Goal: Task Accomplishment & Management: Complete application form

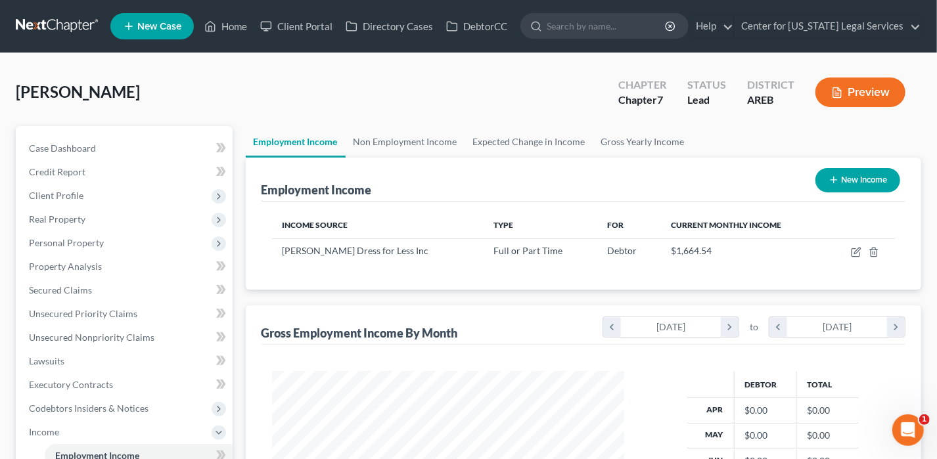
scroll to position [234, 379]
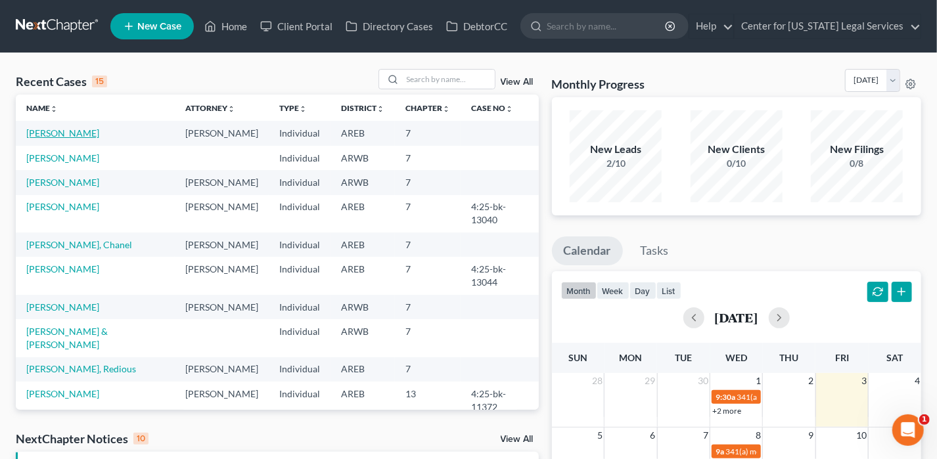
click at [78, 134] on link "[PERSON_NAME]" at bounding box center [62, 133] width 73 height 11
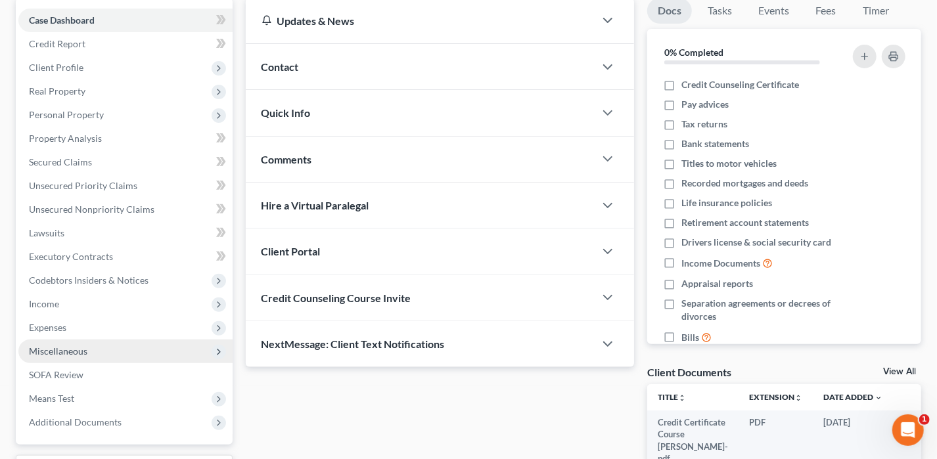
scroll to position [131, 0]
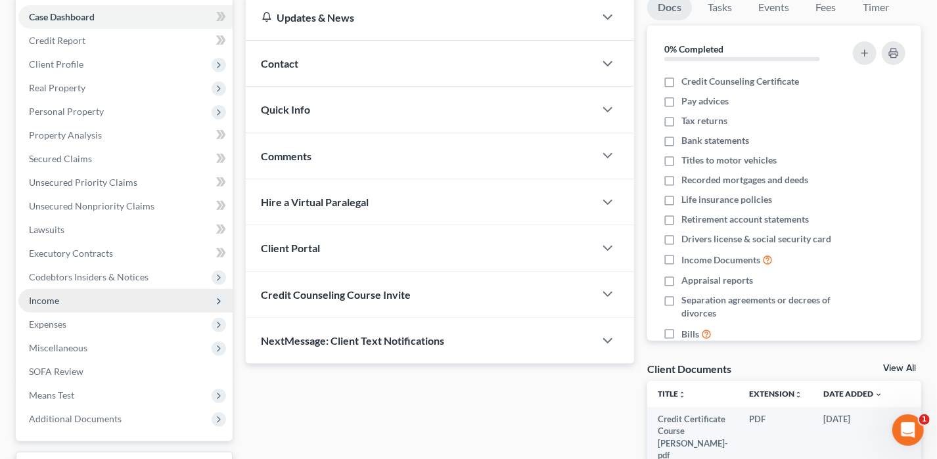
click at [70, 302] on span "Income" at bounding box center [125, 301] width 214 height 24
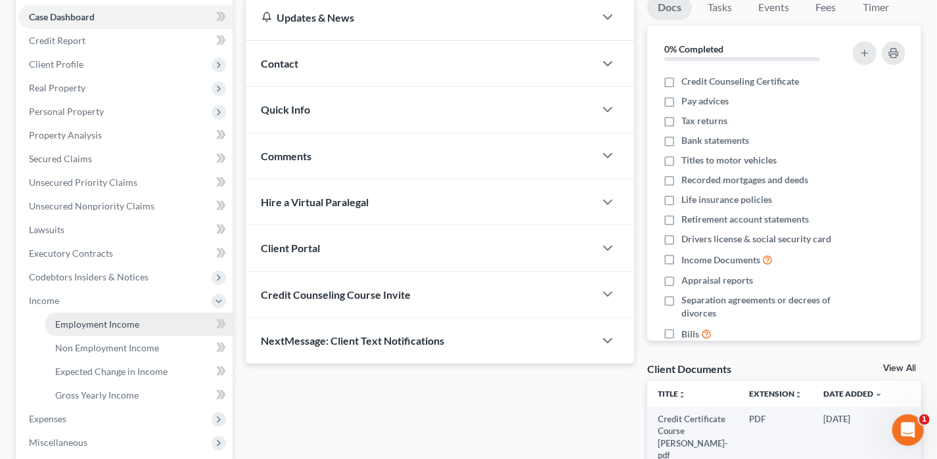
click at [89, 320] on span "Employment Income" at bounding box center [97, 324] width 84 height 11
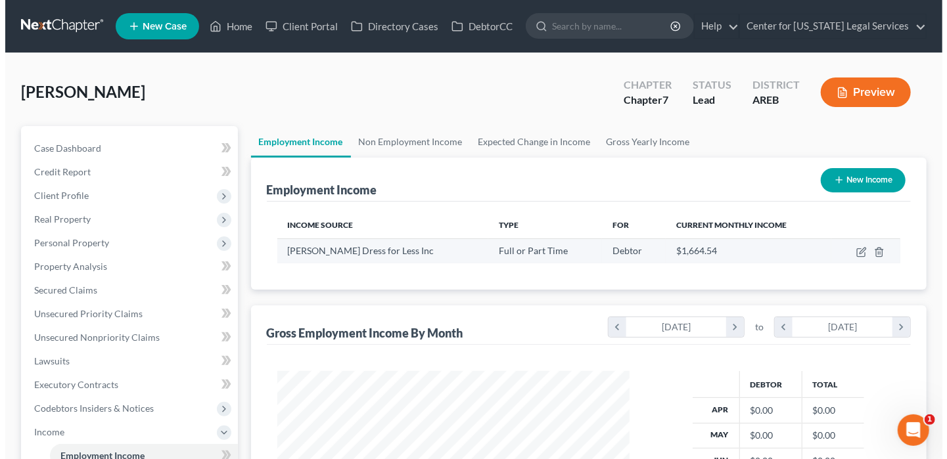
scroll to position [234, 379]
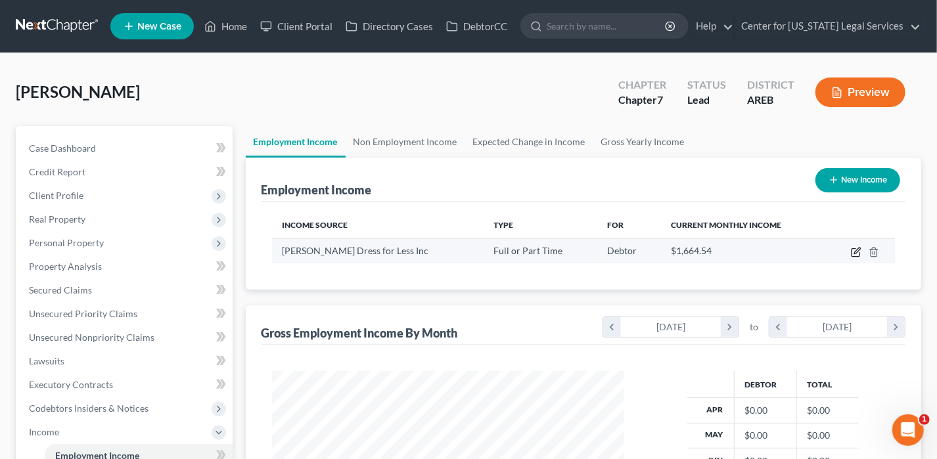
click at [854, 248] on icon "button" at bounding box center [856, 252] width 11 height 11
select select "0"
select select "4"
select select "2"
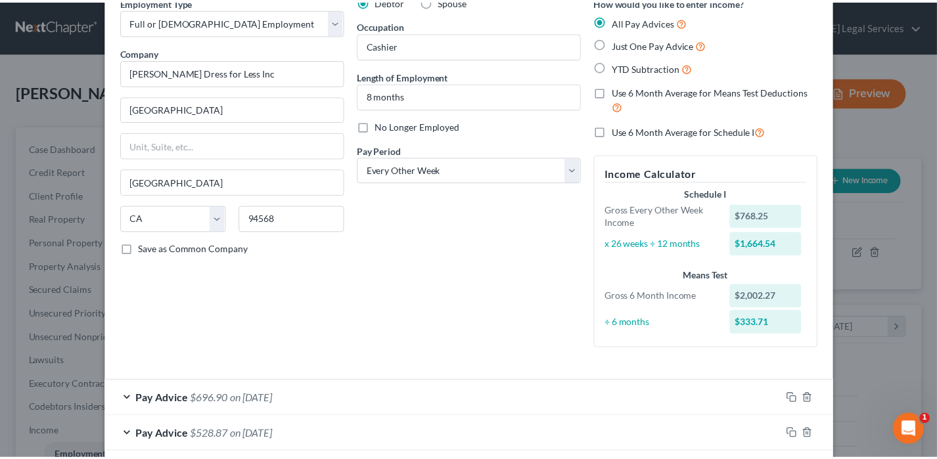
scroll to position [0, 0]
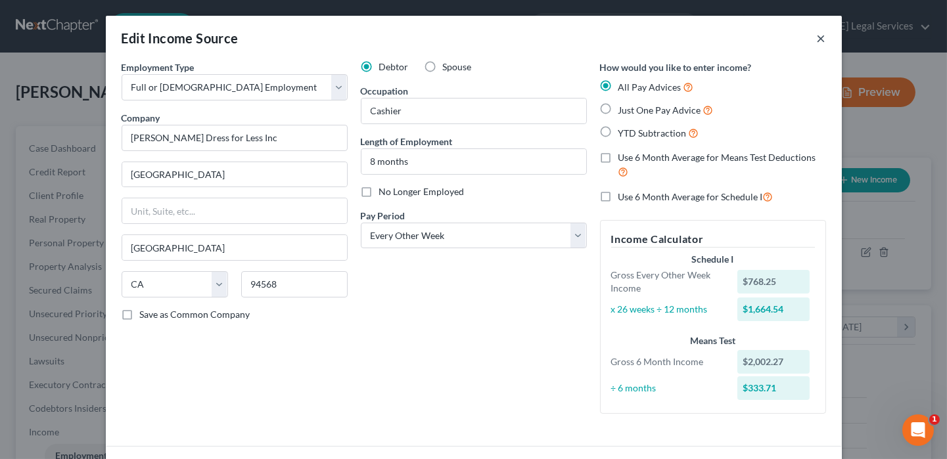
click at [817, 38] on button "×" at bounding box center [821, 38] width 9 height 16
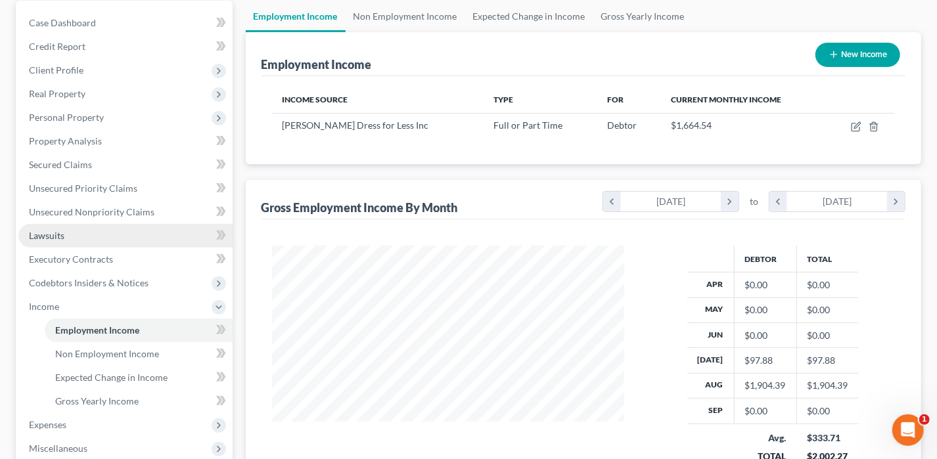
scroll to position [131, 0]
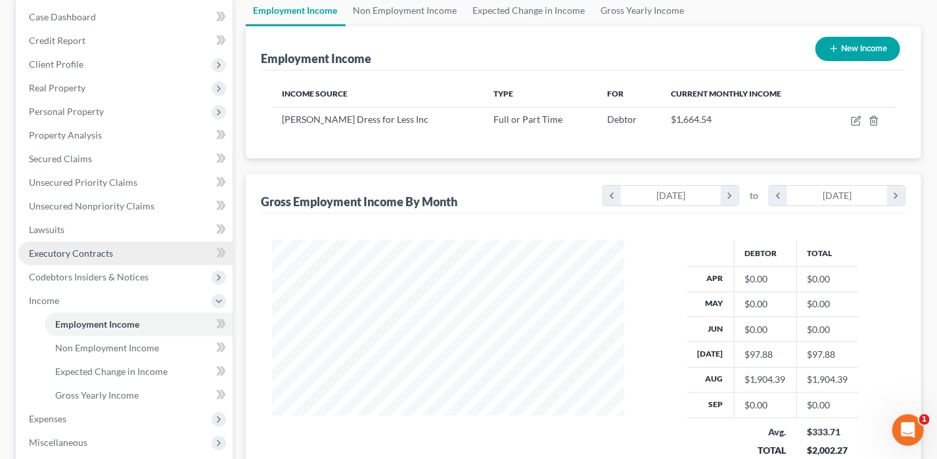
click at [66, 251] on span "Executory Contracts" at bounding box center [71, 253] width 84 height 11
